Goal: Obtain resource: Obtain resource

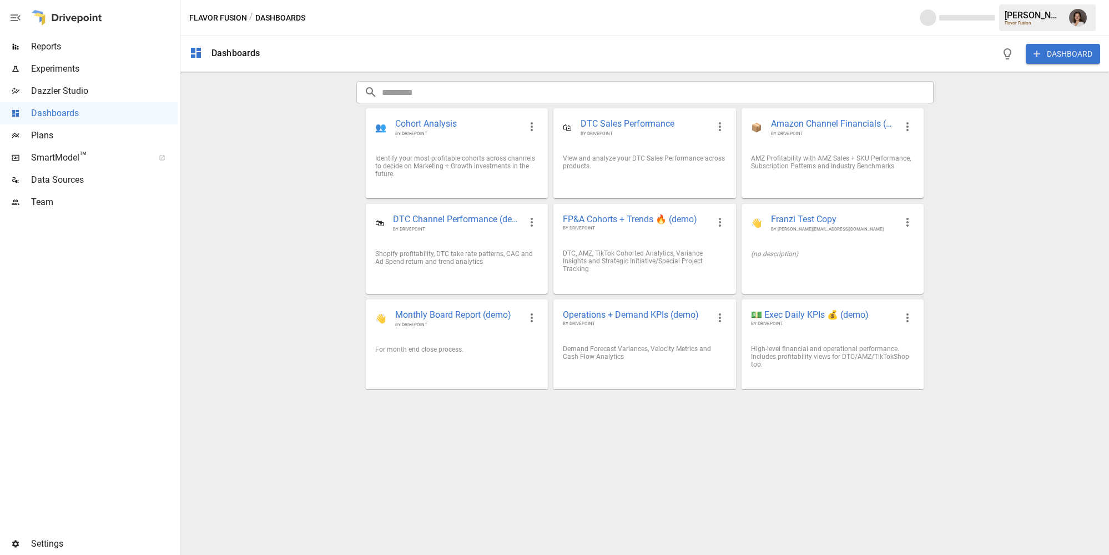
click at [634, 256] on div "DTC, AMZ, TikTok Cohorted Analytics, Variance Insights and Strategic Initiative…" at bounding box center [644, 260] width 163 height 23
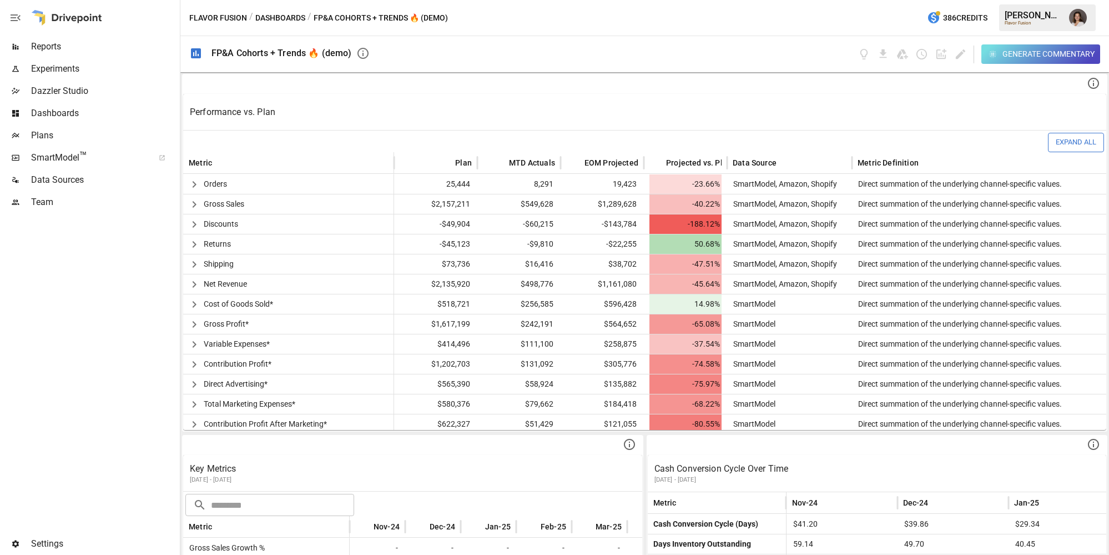
click at [281, 18] on button "Dashboards" at bounding box center [280, 18] width 50 height 14
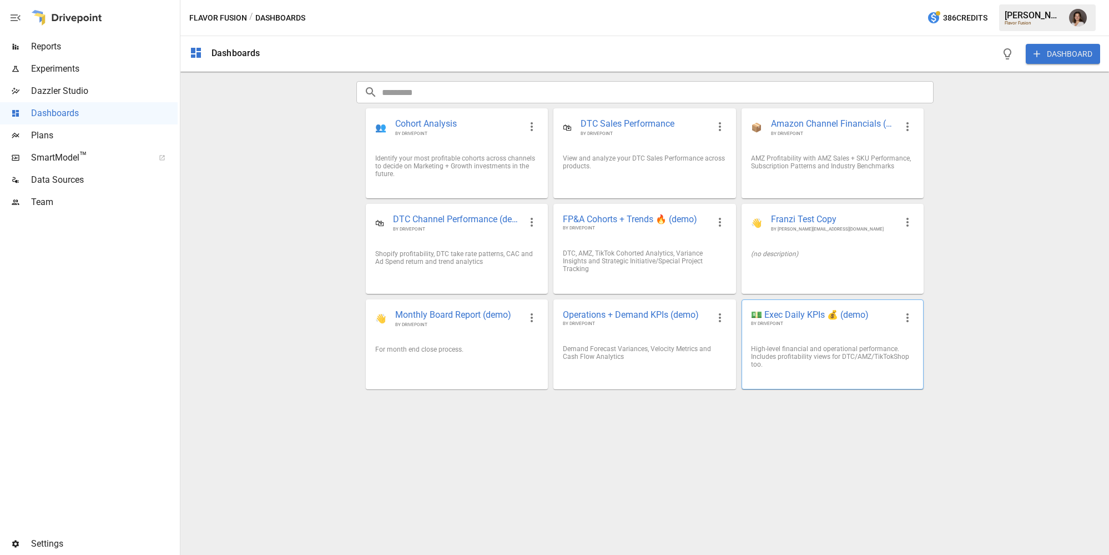
click at [780, 324] on span "BY DRIVEPOINT" at bounding box center [823, 323] width 145 height 7
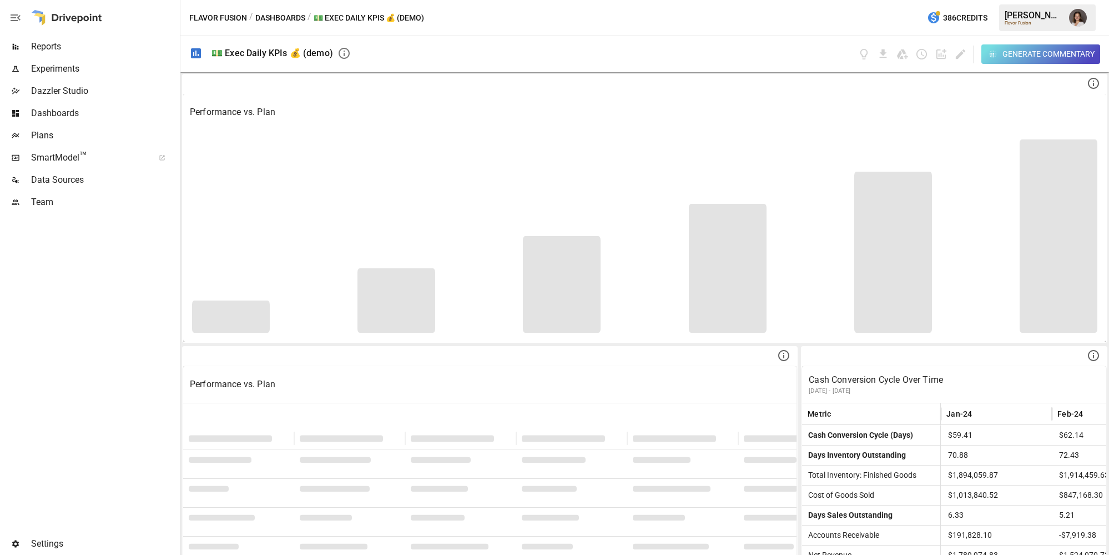
click at [275, 19] on button "Dashboards" at bounding box center [280, 18] width 50 height 14
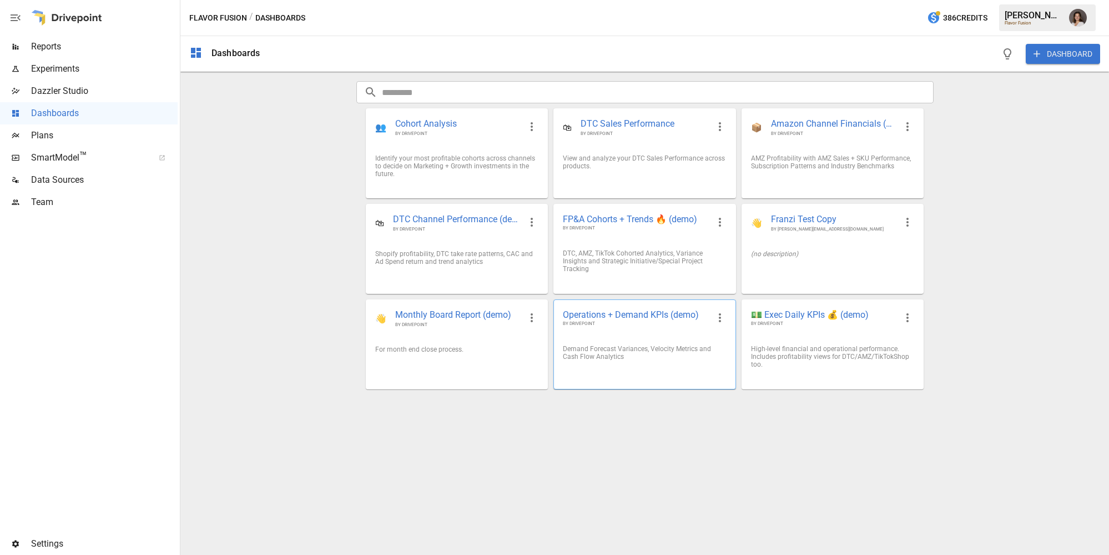
click at [596, 309] on span "Operations + Demand KPIs (demo)" at bounding box center [635, 315] width 145 height 12
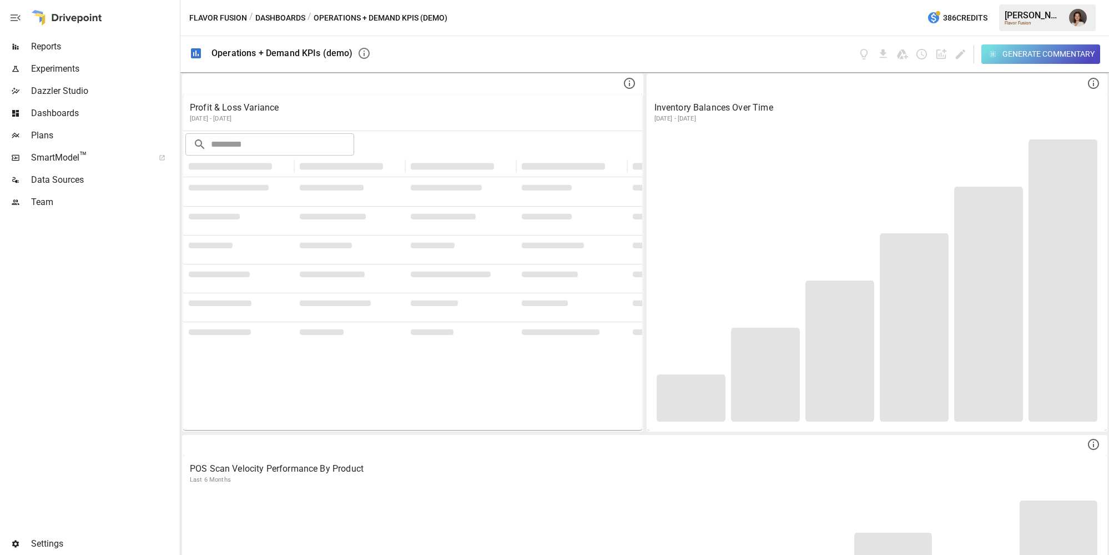
click at [278, 17] on button "Dashboards" at bounding box center [280, 18] width 50 height 14
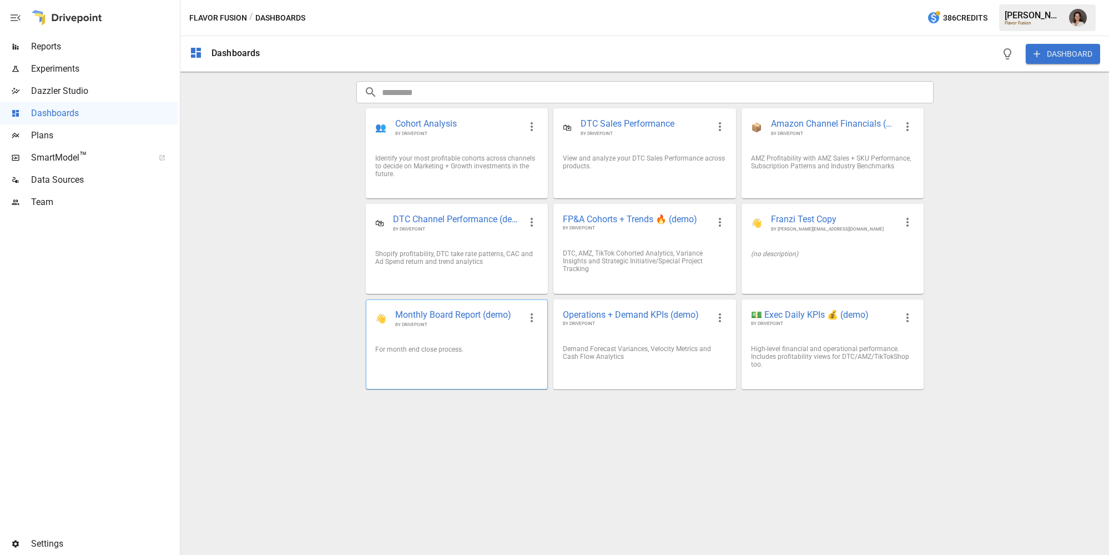
click at [484, 340] on div "For month end close process." at bounding box center [456, 349] width 181 height 26
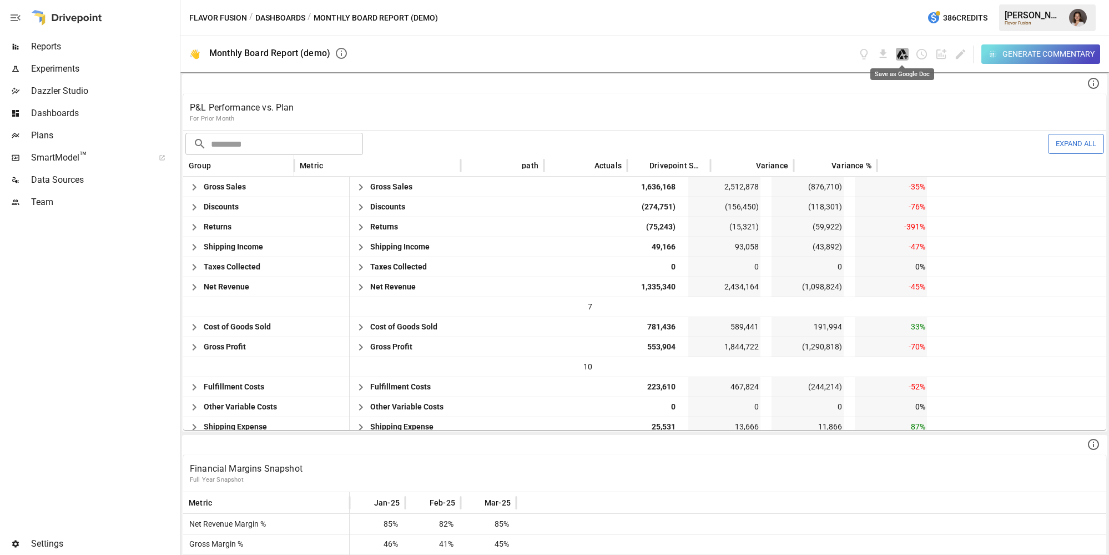
click at [907, 53] on icon "Save as Google Doc" at bounding box center [902, 54] width 13 height 13
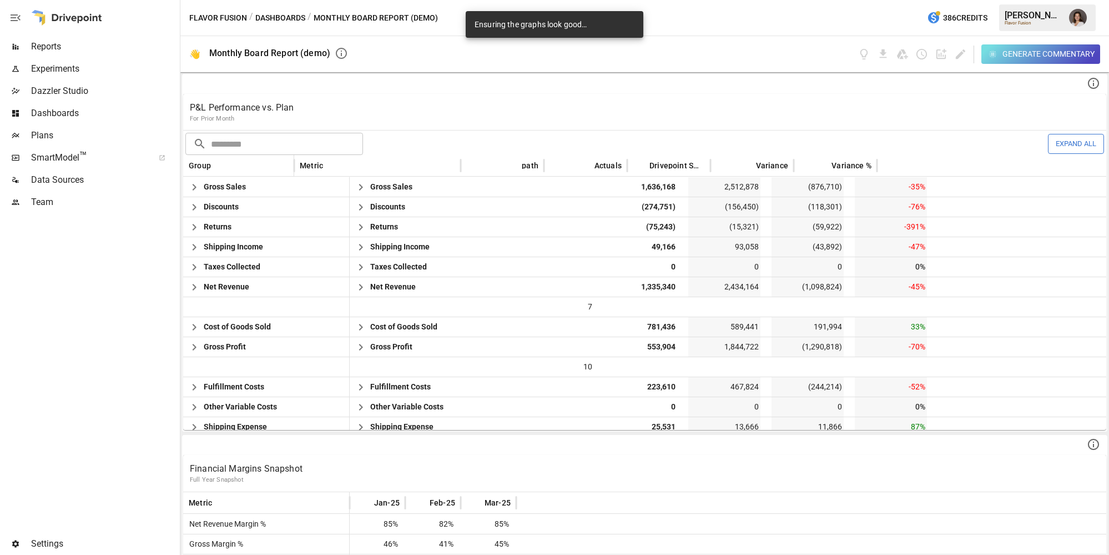
click at [697, 54] on div "Generate Commentary" at bounding box center [728, 54] width 743 height 36
